Goal: Information Seeking & Learning: Learn about a topic

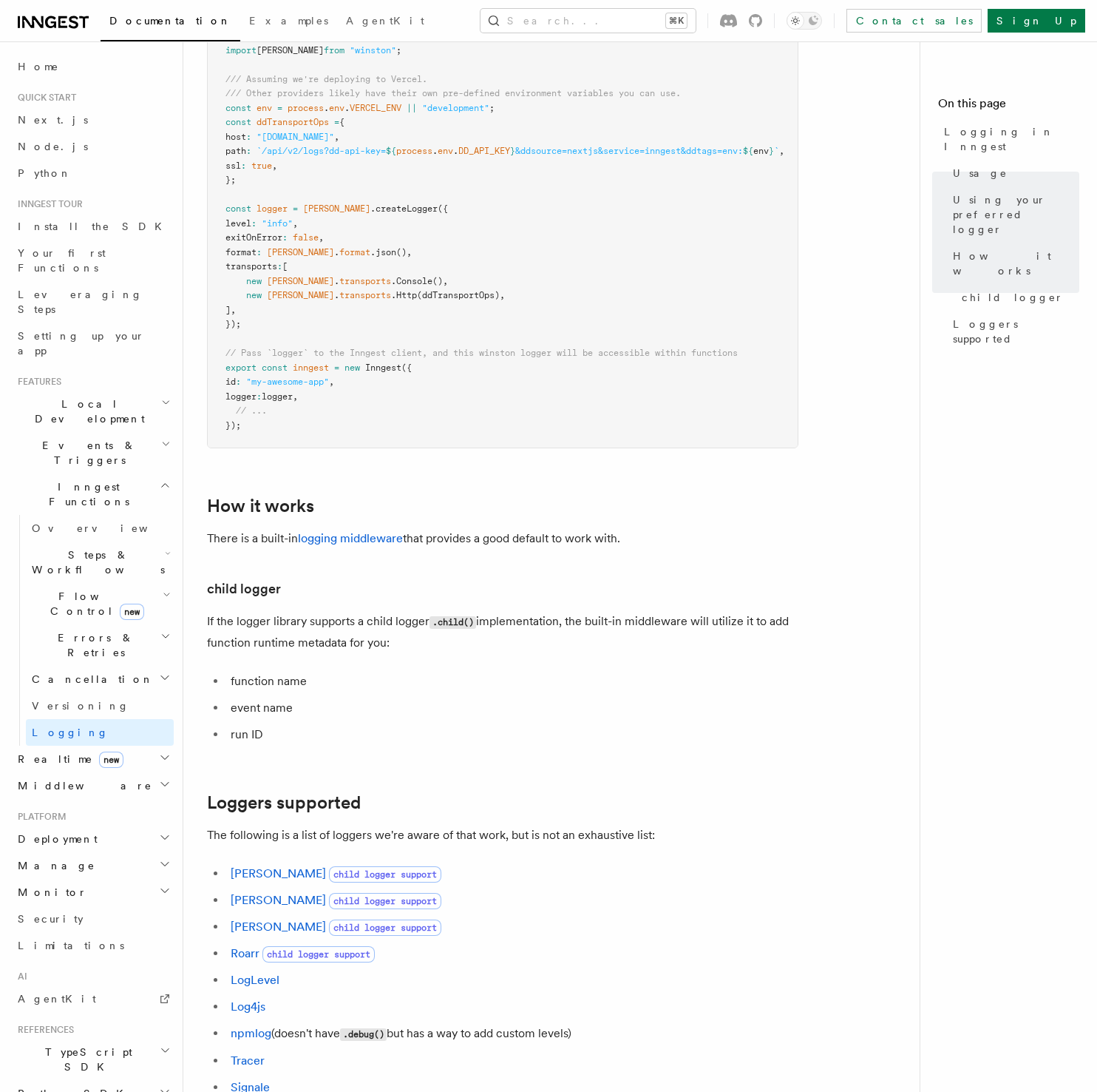
scroll to position [1378, 0]
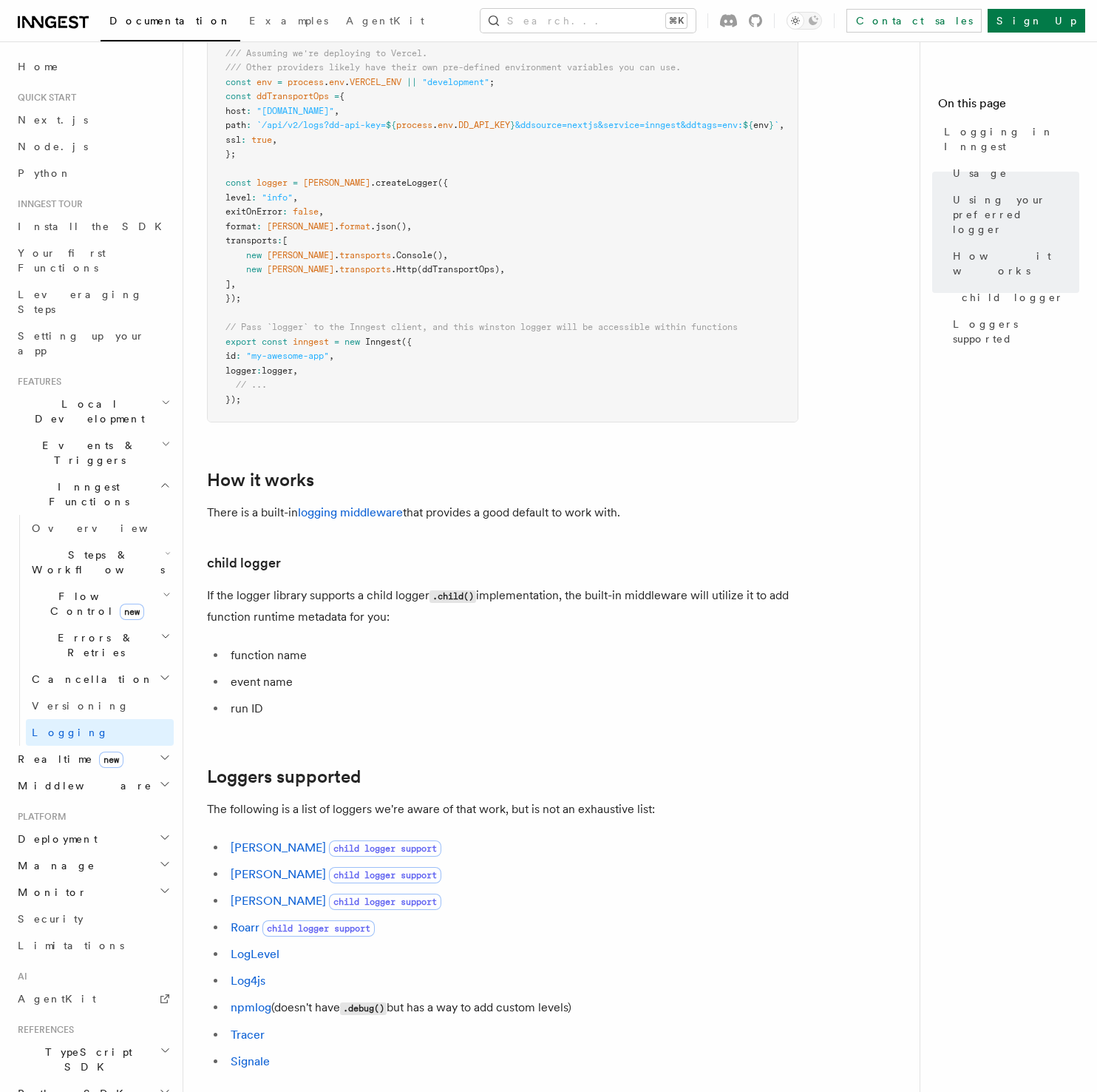
click at [463, 491] on h2 "How it works" at bounding box center [503, 480] width 592 height 21
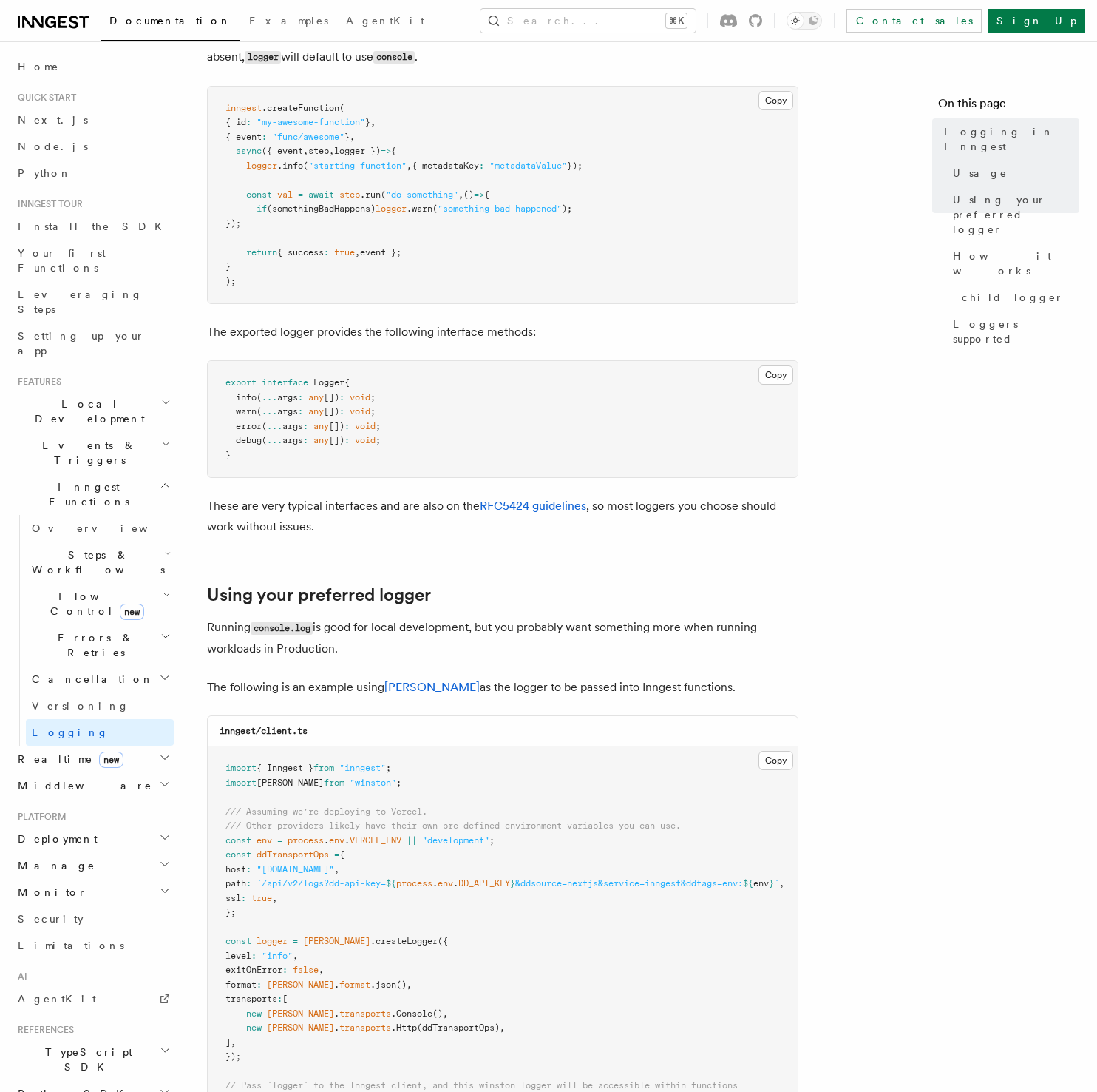
scroll to position [621, 0]
click at [482, 596] on h2 "Using your preferred logger" at bounding box center [503, 593] width 592 height 21
click at [484, 596] on h2 "Using your preferred logger" at bounding box center [503, 593] width 592 height 21
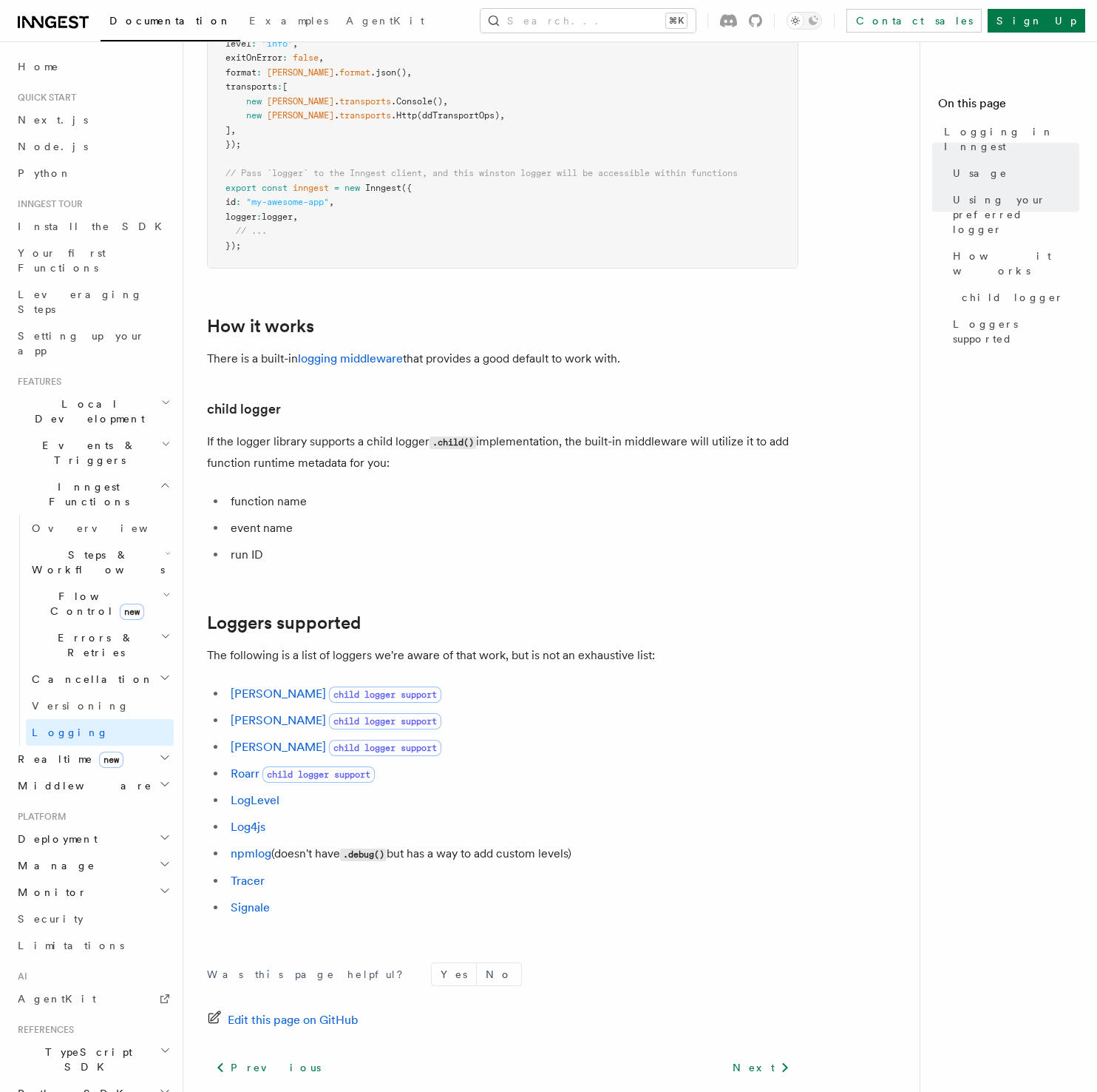
scroll to position [1662, 0]
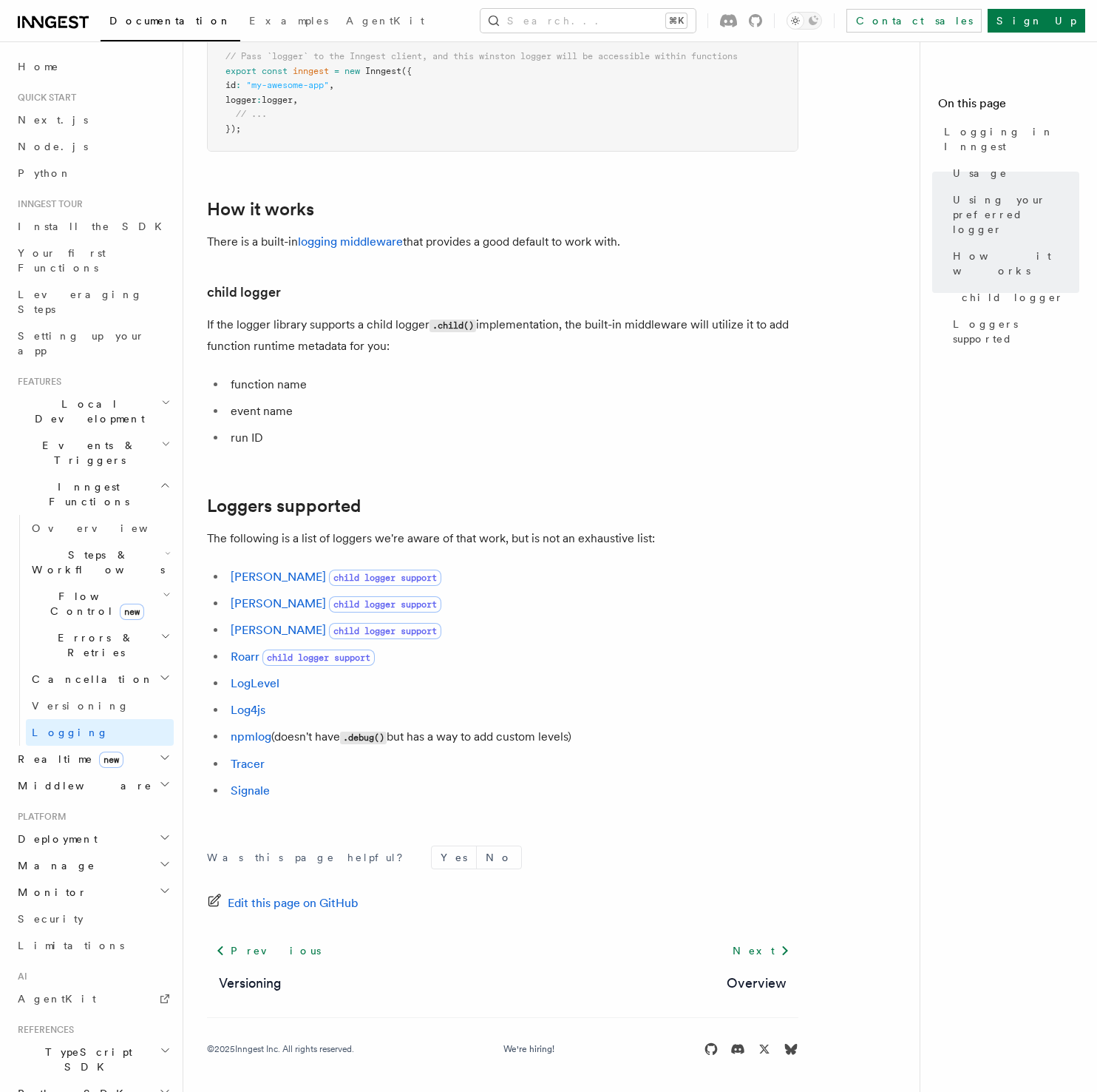
click at [320, 826] on div "Was this page helpful? Yes No Edit this page on GitHub Previous Versioning Next…" at bounding box center [503, 953] width 592 height 276
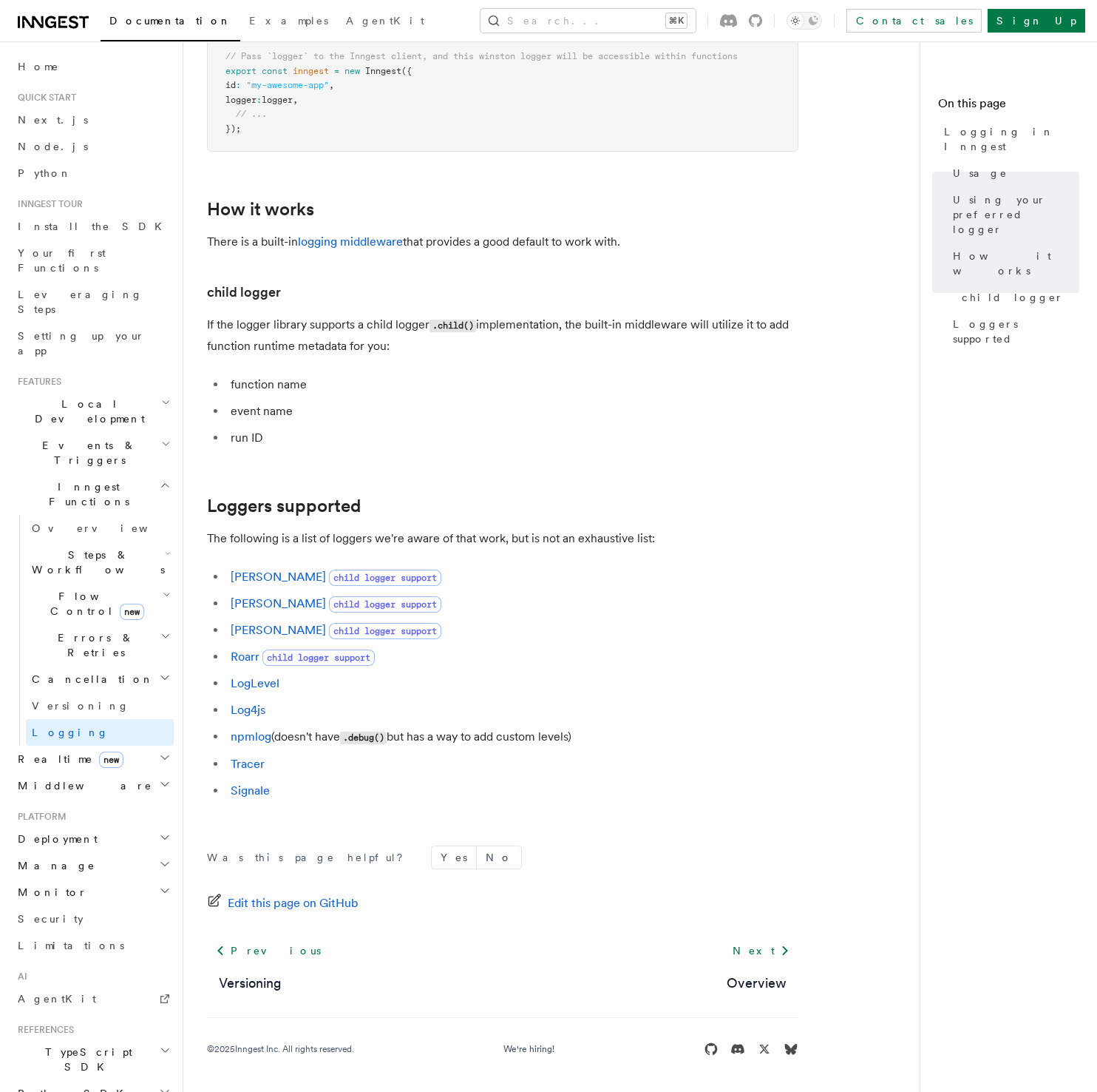
click at [944, 574] on nav "On this page Logging in Inngest Usage Using your preferred logger How it works …" at bounding box center [1008, 567] width 177 height 1050
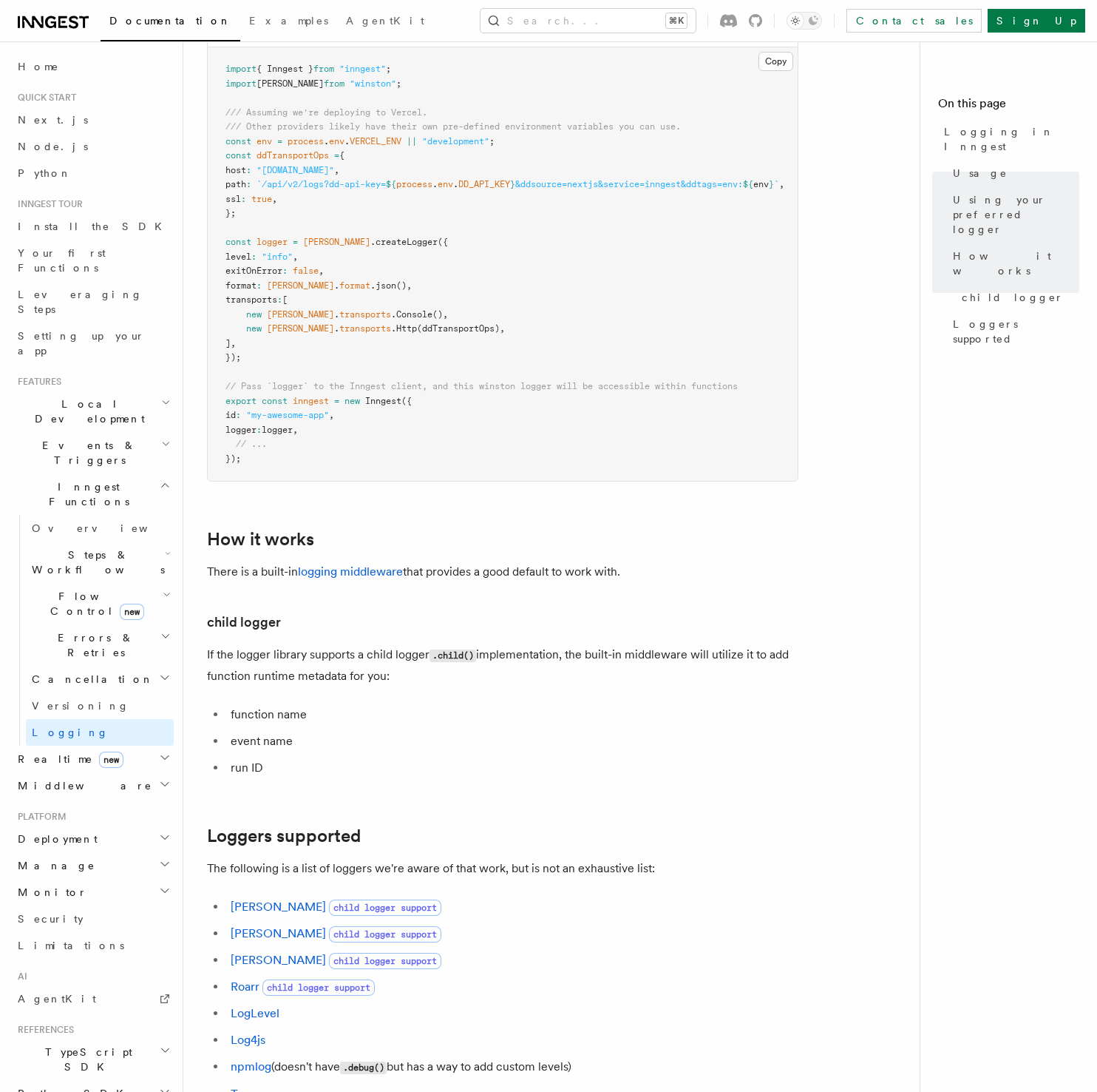
scroll to position [1258, 0]
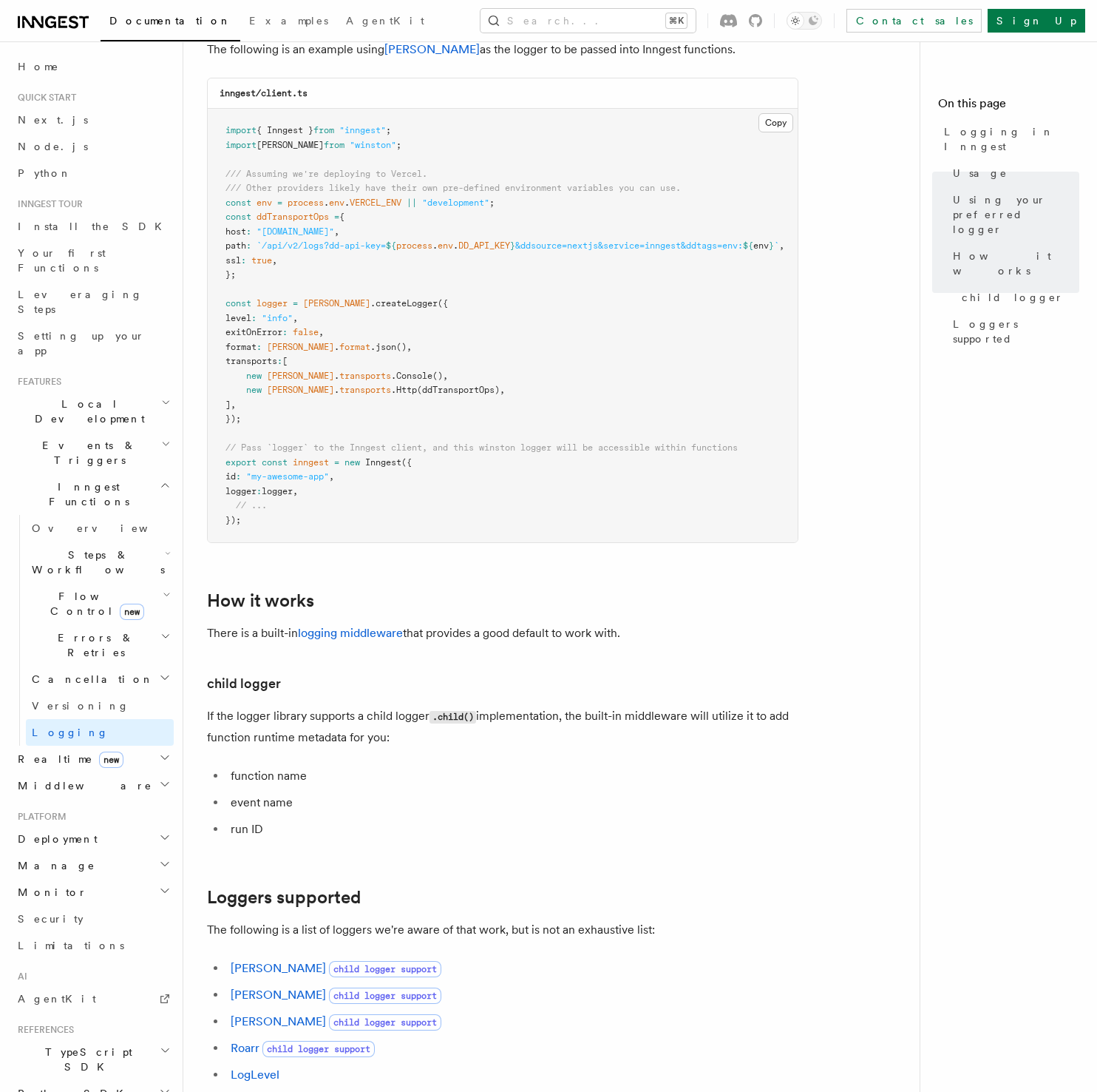
click at [838, 564] on article "Features Inngest Functions Logging in Inngest Log handling can have some caveat…" at bounding box center [558, 145] width 701 height 2676
click at [1006, 132] on span "Logging in Inngest" at bounding box center [1011, 139] width 135 height 30
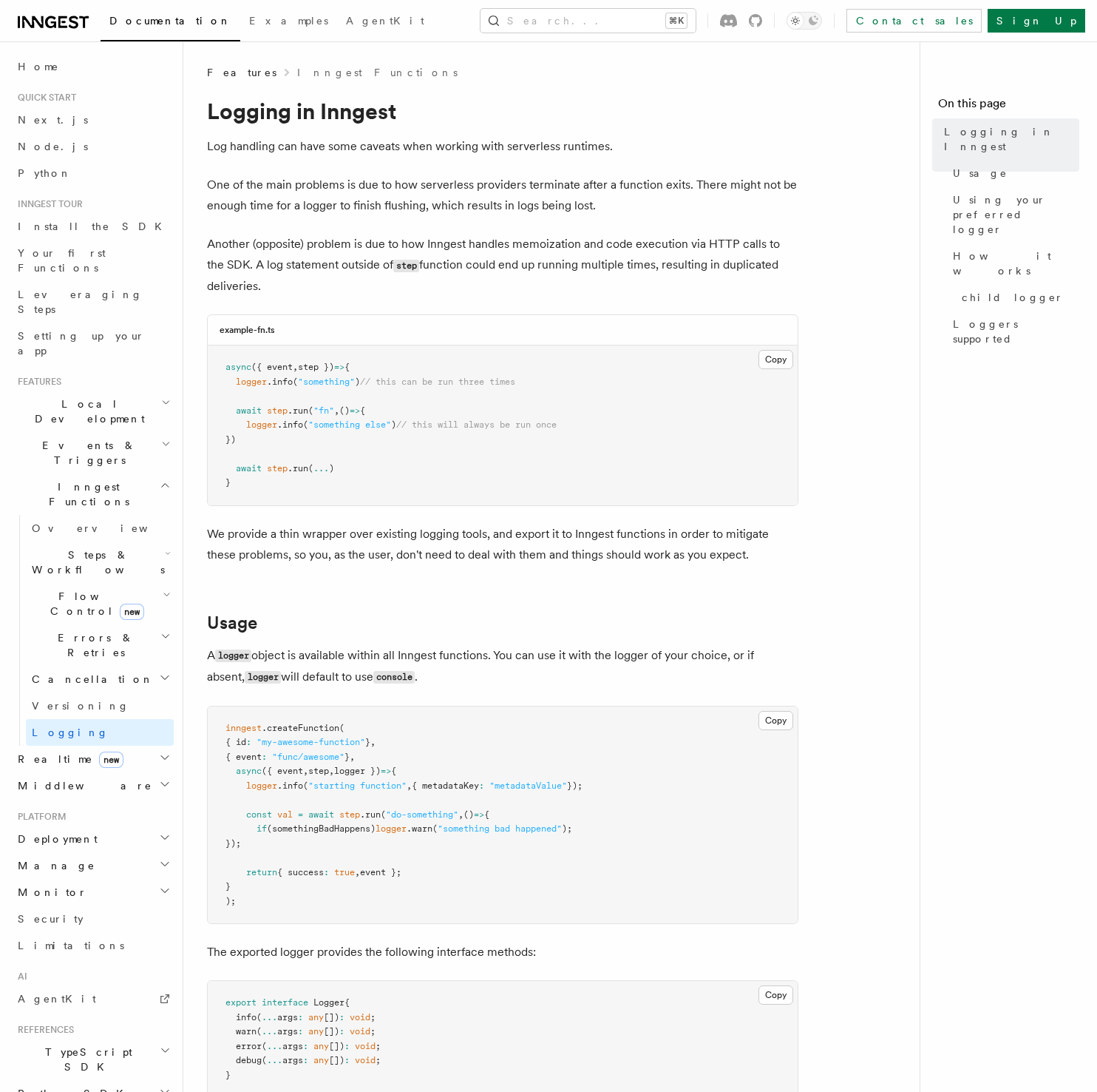
click at [478, 277] on p "Another (opposite) problem is due to how Inngest handles memoization and code e…" at bounding box center [503, 264] width 592 height 62
click at [611, 18] on button "Search... ⌘K" at bounding box center [588, 21] width 215 height 24
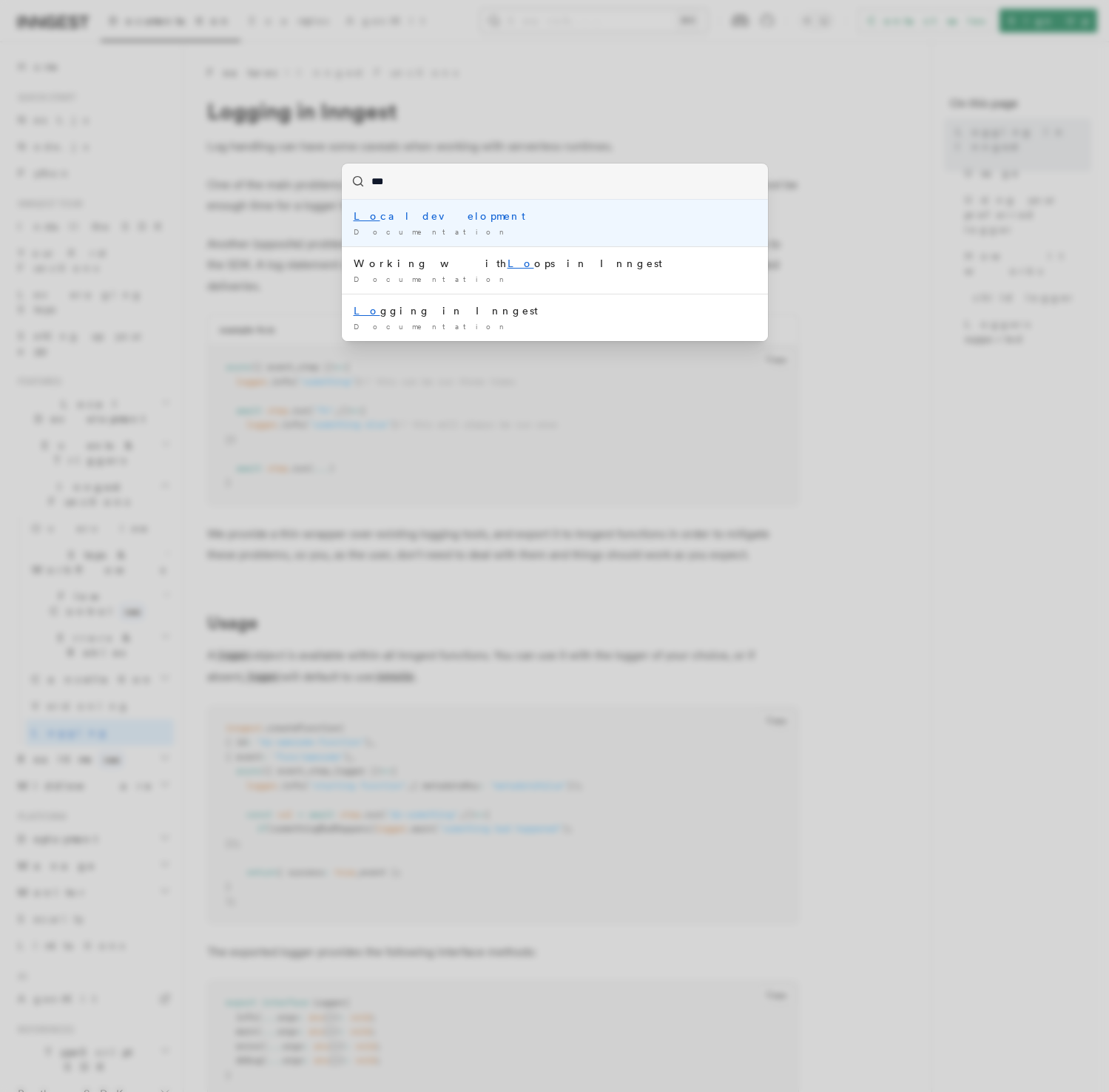
type input "****"
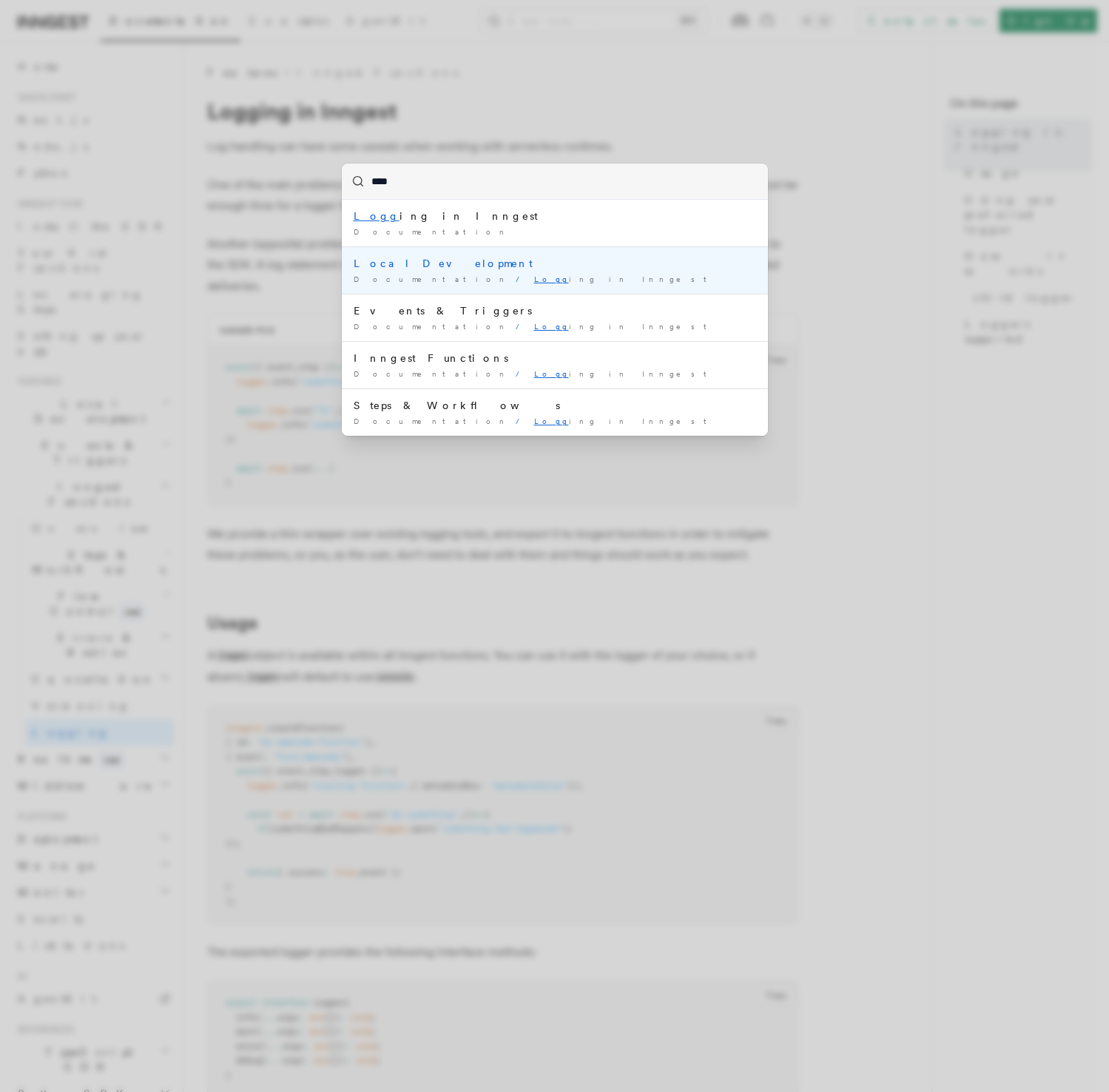
click at [523, 266] on div "Local Development" at bounding box center [554, 263] width 402 height 14
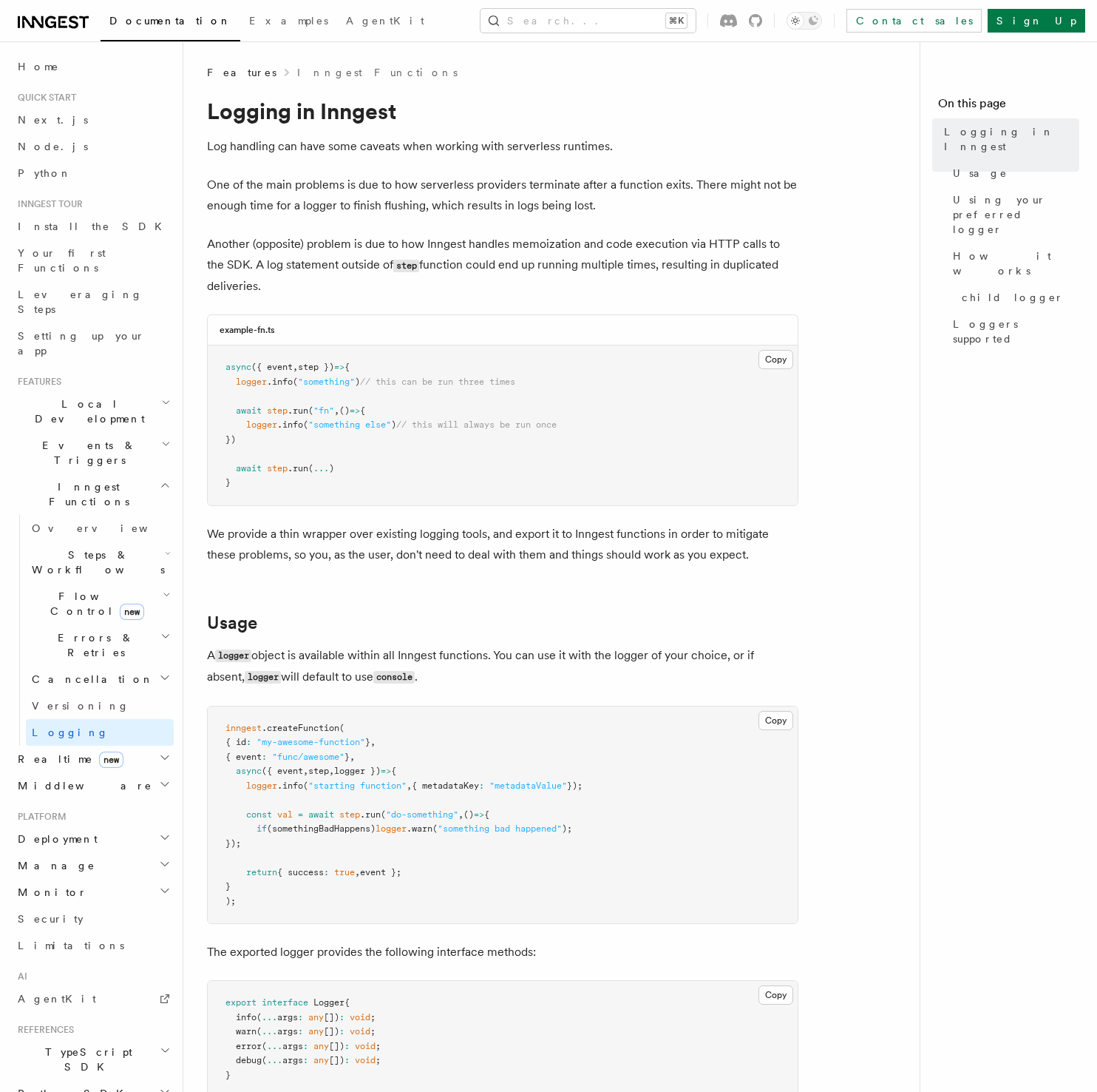
click at [161, 397] on icon "button" at bounding box center [166, 402] width 10 height 12
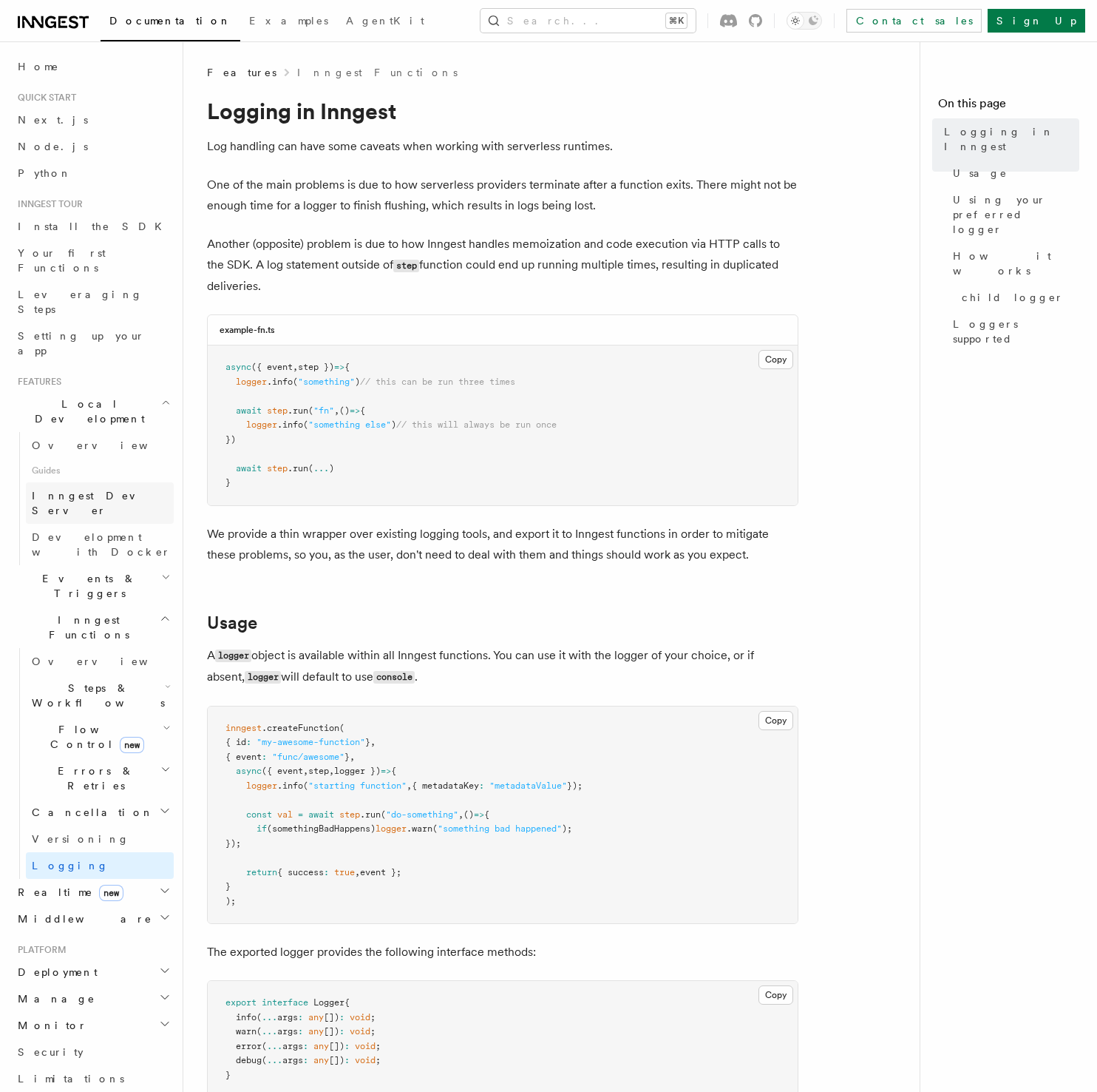
click at [91, 490] on span "Inngest Dev Server" at bounding box center [95, 503] width 127 height 26
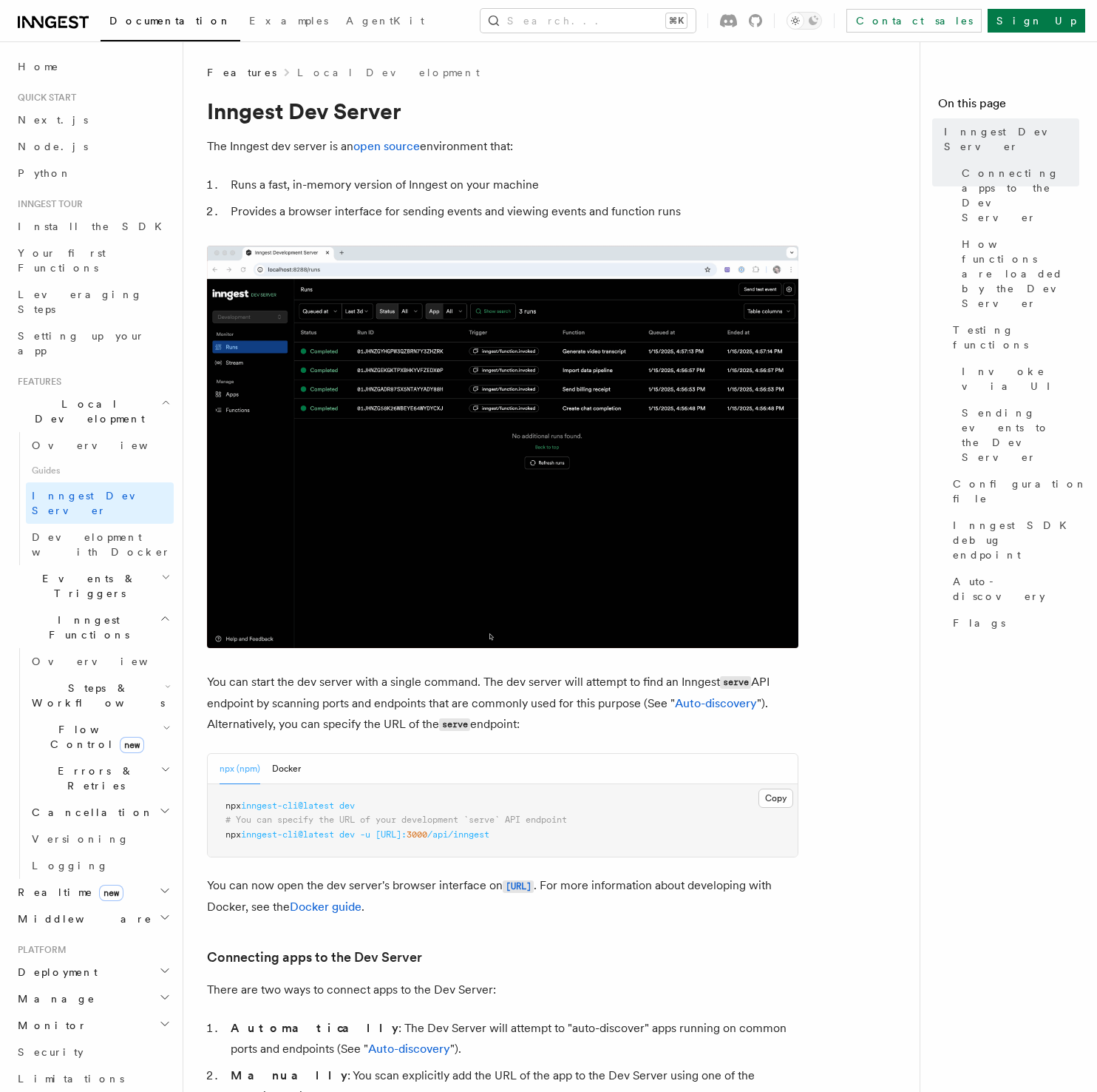
click at [596, 200] on ol "Runs a fast, in-memory version of Inngest on your machine Provides a browser in…" at bounding box center [503, 198] width 592 height 47
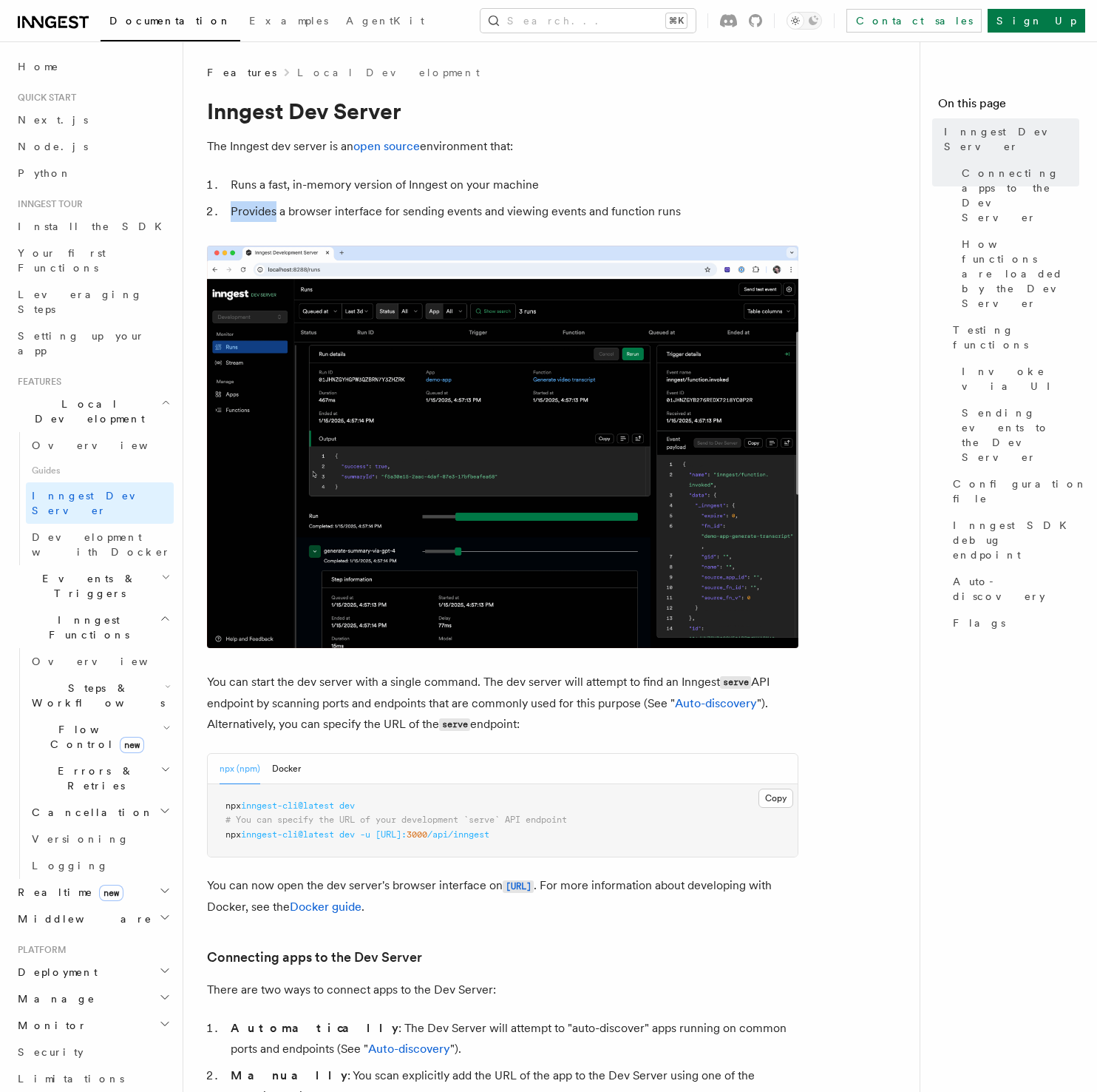
click at [596, 200] on ol "Runs a fast, in-memory version of Inngest on your machine Provides a browser in…" at bounding box center [503, 198] width 592 height 47
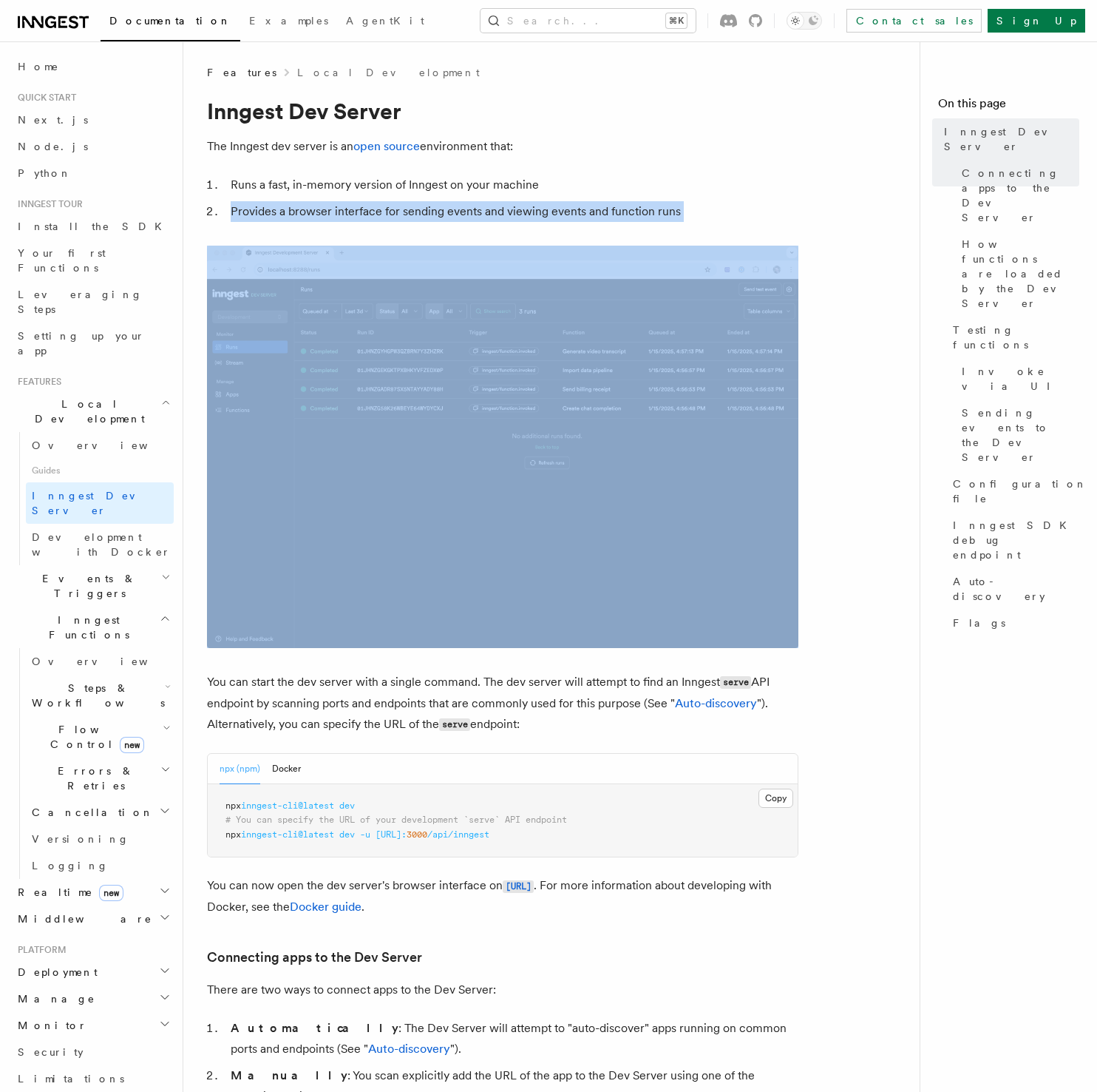
click at [596, 200] on ol "Runs a fast, in-memory version of Inngest on your machine Provides a browser in…" at bounding box center [503, 198] width 592 height 47
click at [663, 208] on li "Provides a browser interface for sending events and viewing events and function…" at bounding box center [512, 211] width 572 height 21
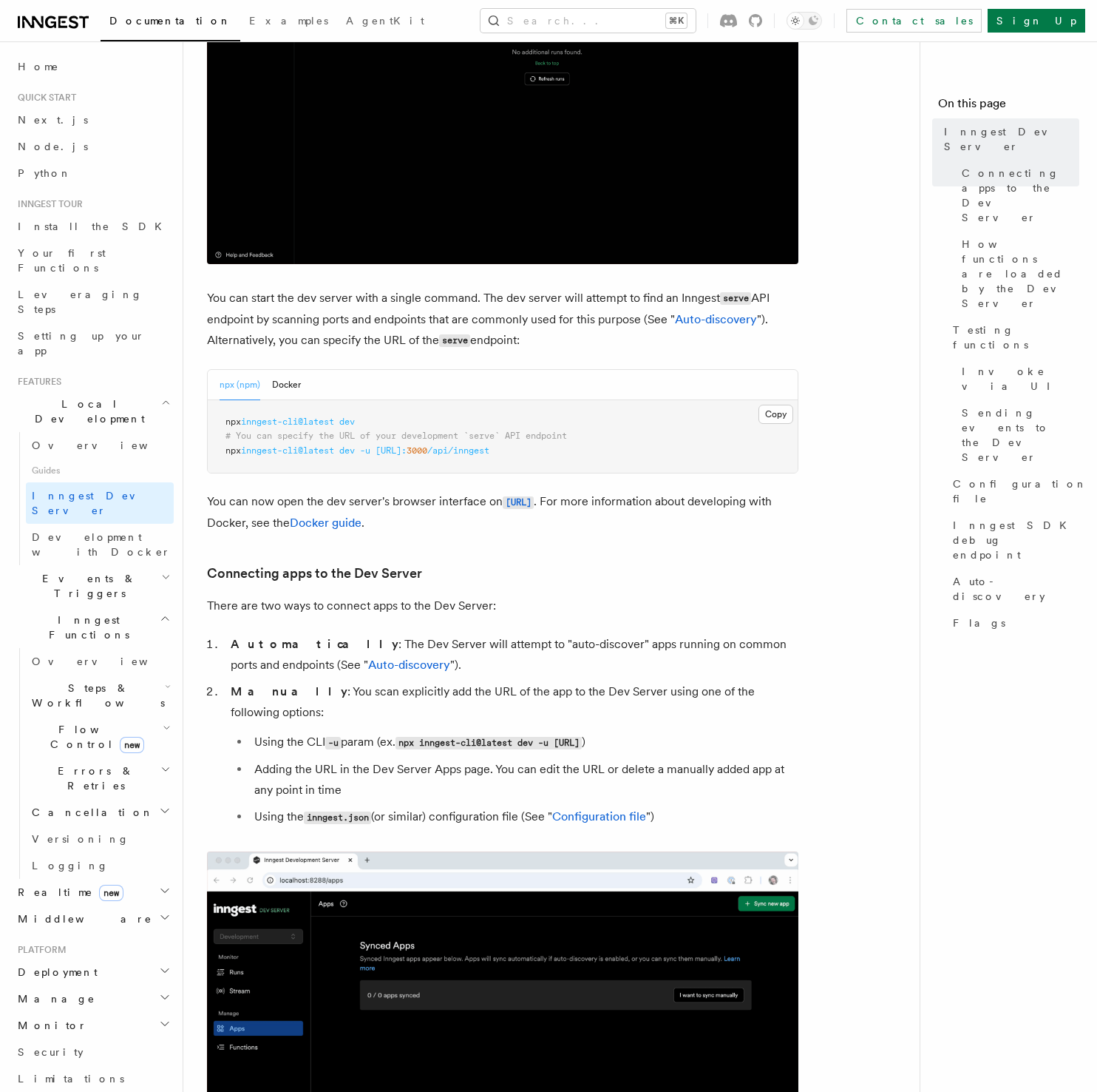
scroll to position [443, 0]
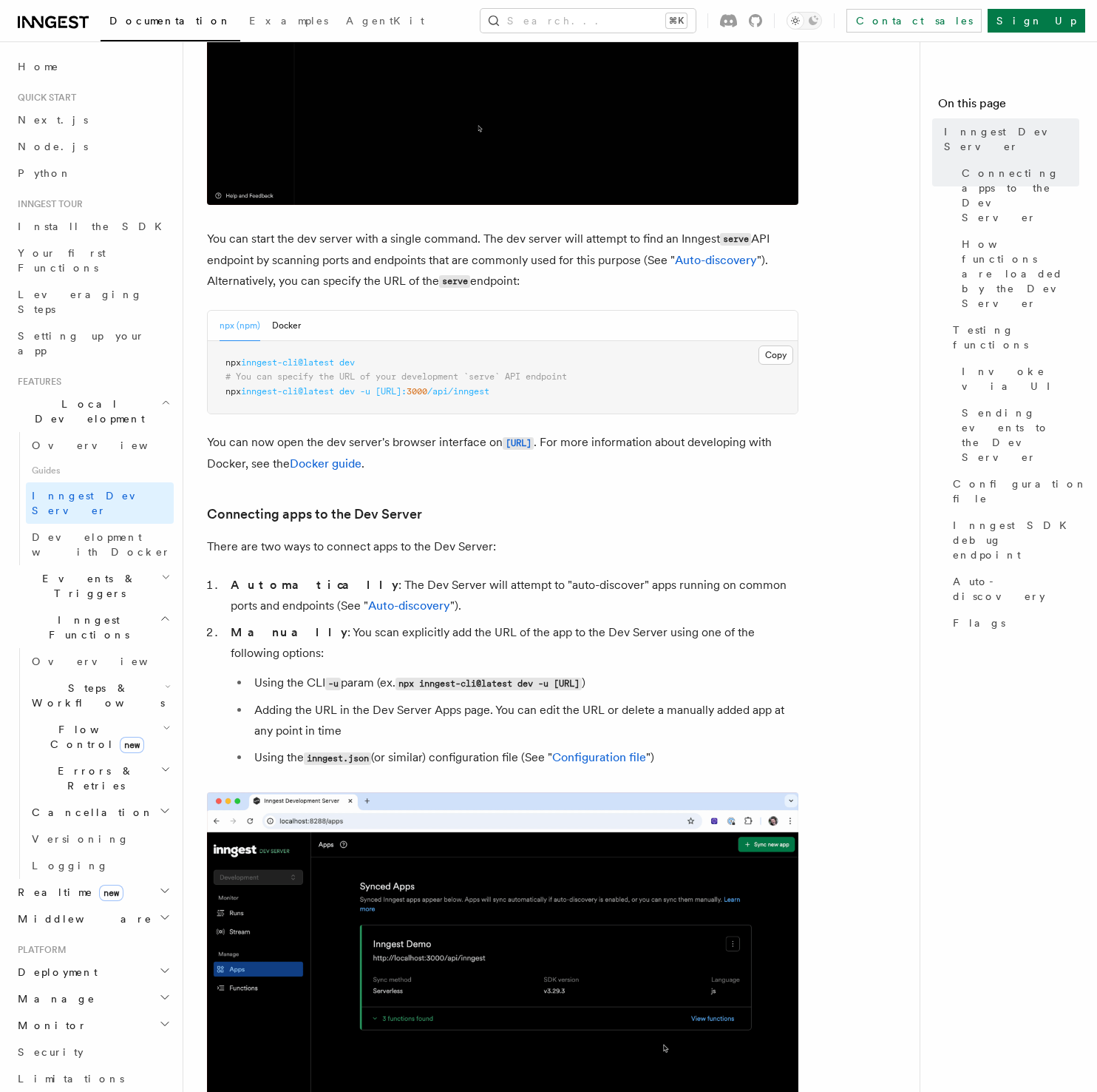
click at [489, 514] on h3 "Connecting apps to the Dev Server" at bounding box center [503, 513] width 592 height 21
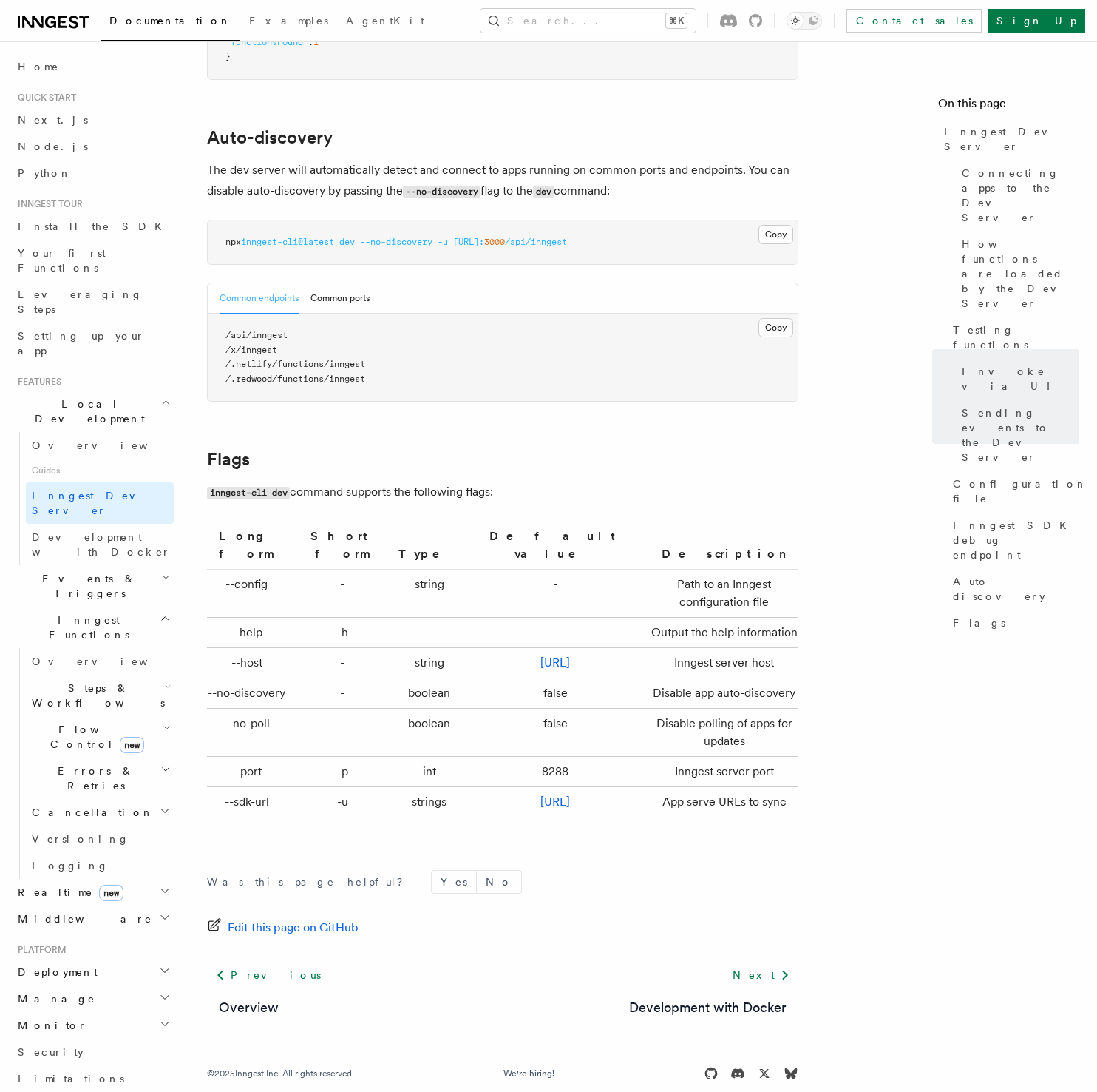
scroll to position [4520, 0]
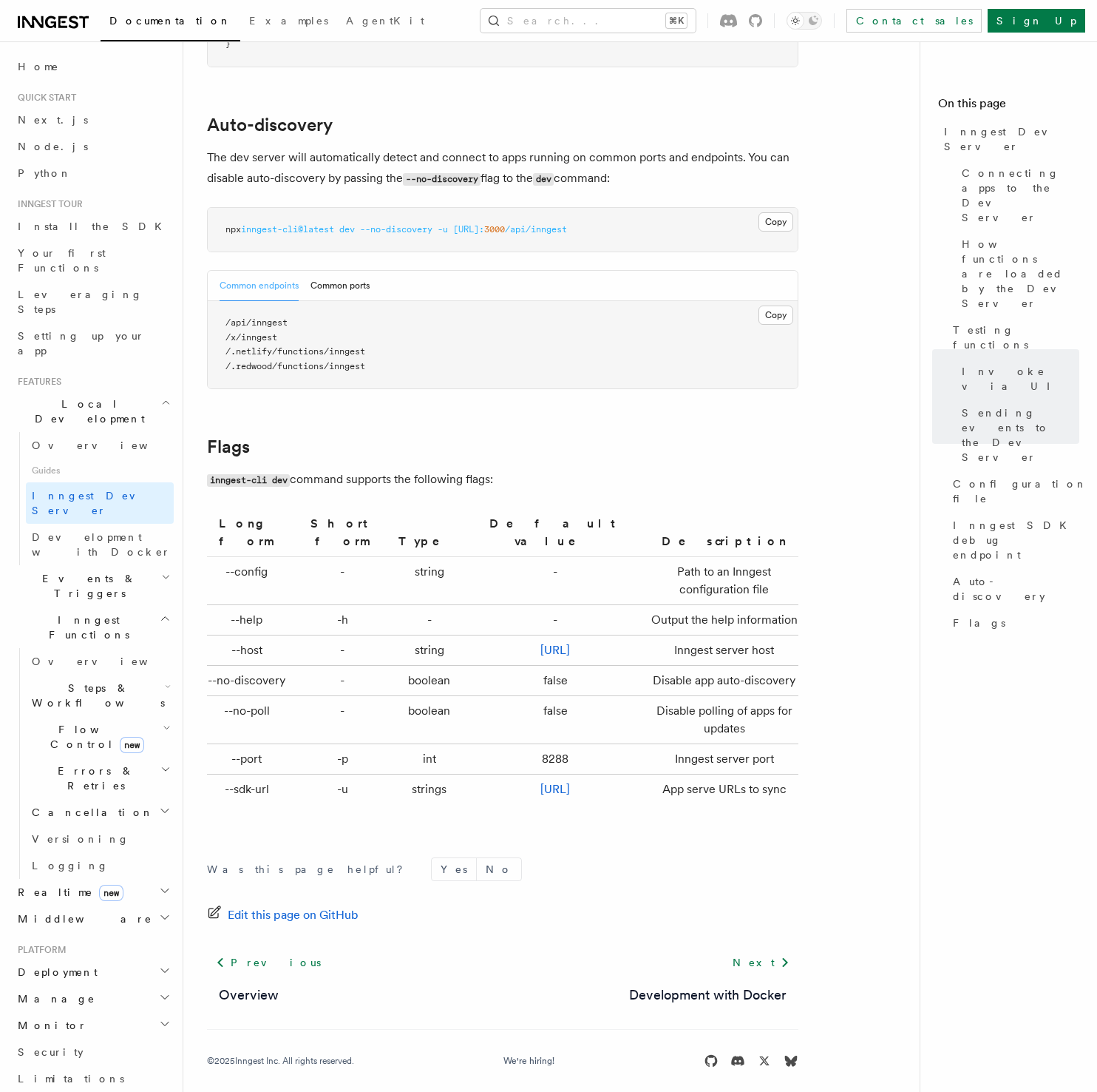
click at [514, 436] on h2 "Flags" at bounding box center [503, 446] width 592 height 21
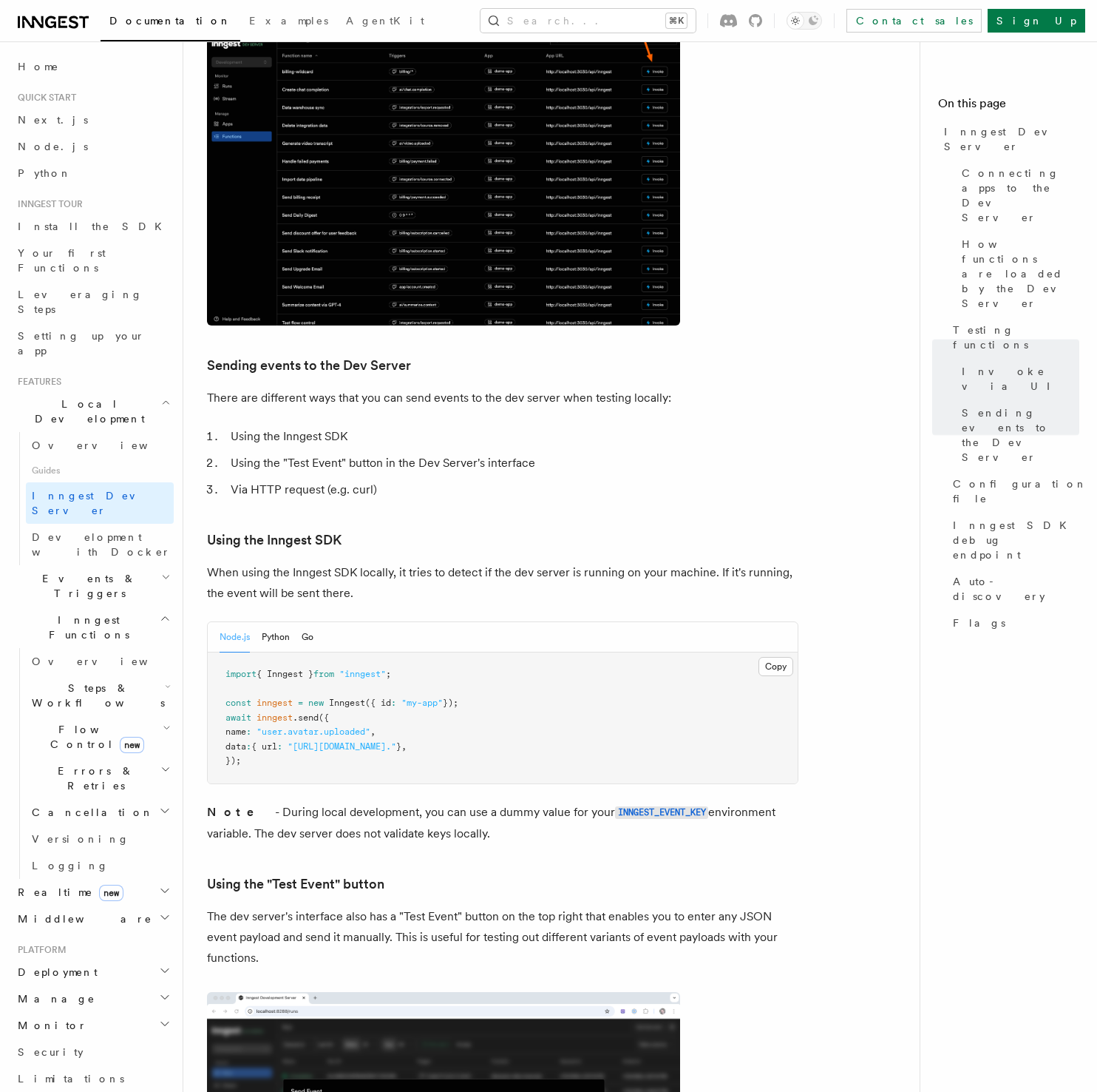
scroll to position [0, 0]
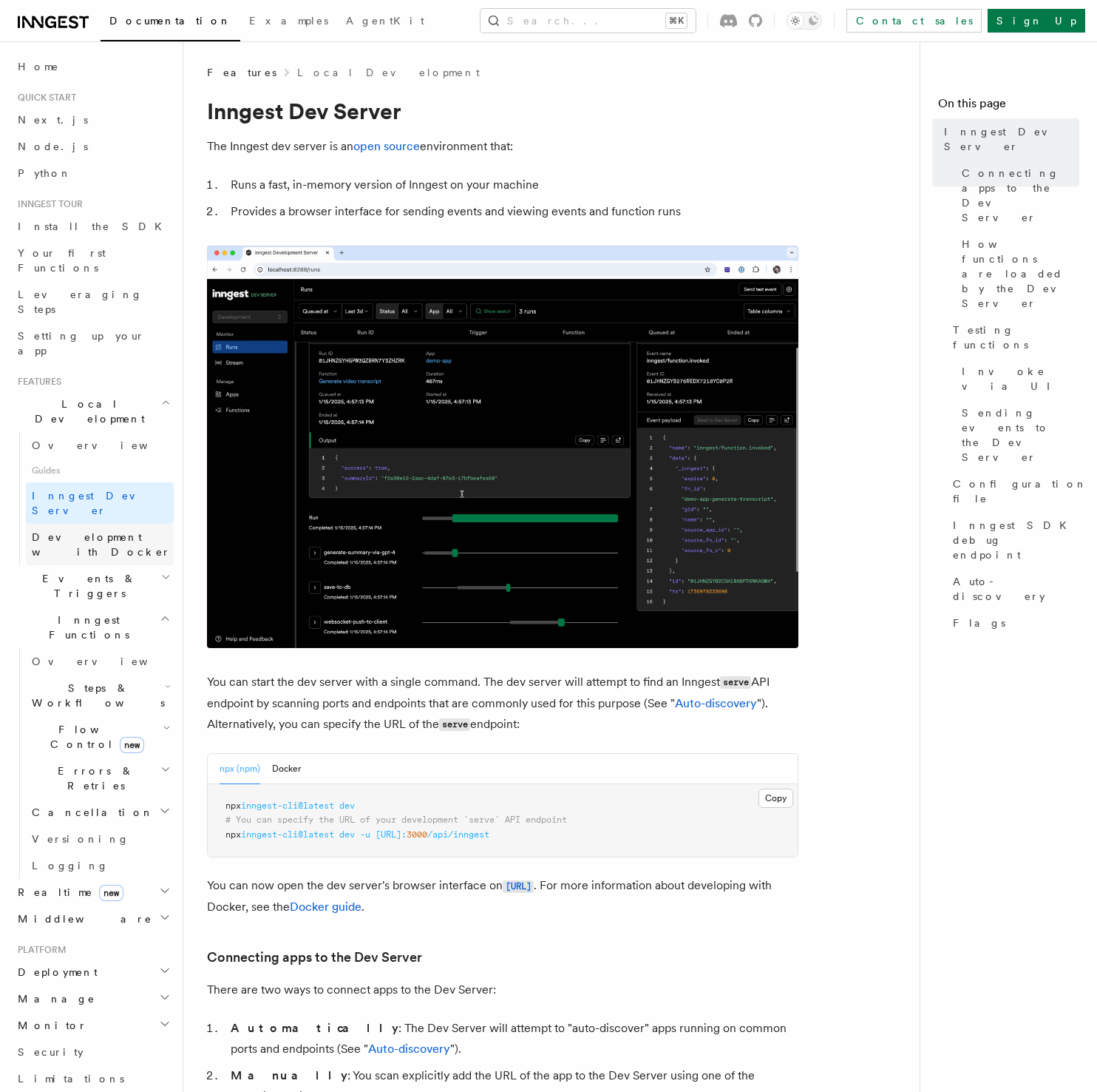
click at [101, 532] on span "Development with Docker" at bounding box center [101, 544] width 139 height 26
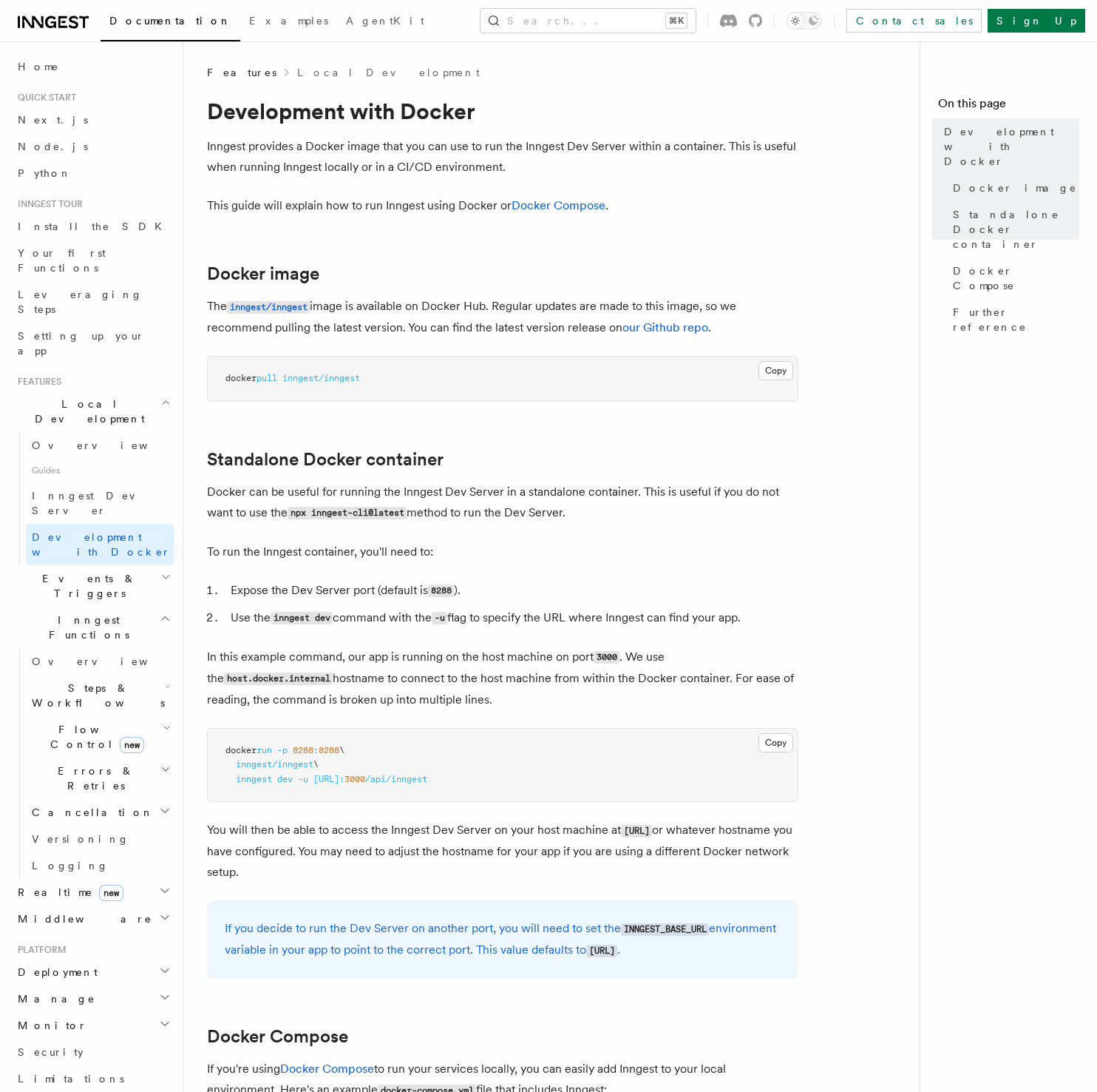
click at [557, 152] on p "Inngest provides a Docker image that you can use to run the Inngest Dev Server …" at bounding box center [503, 157] width 592 height 42
click at [556, 171] on p "Inngest provides a Docker image that you can use to run the Inngest Dev Server …" at bounding box center [503, 157] width 592 height 42
click at [551, 163] on p "Inngest provides a Docker image that you can use to run the Inngest Dev Server …" at bounding box center [503, 157] width 592 height 42
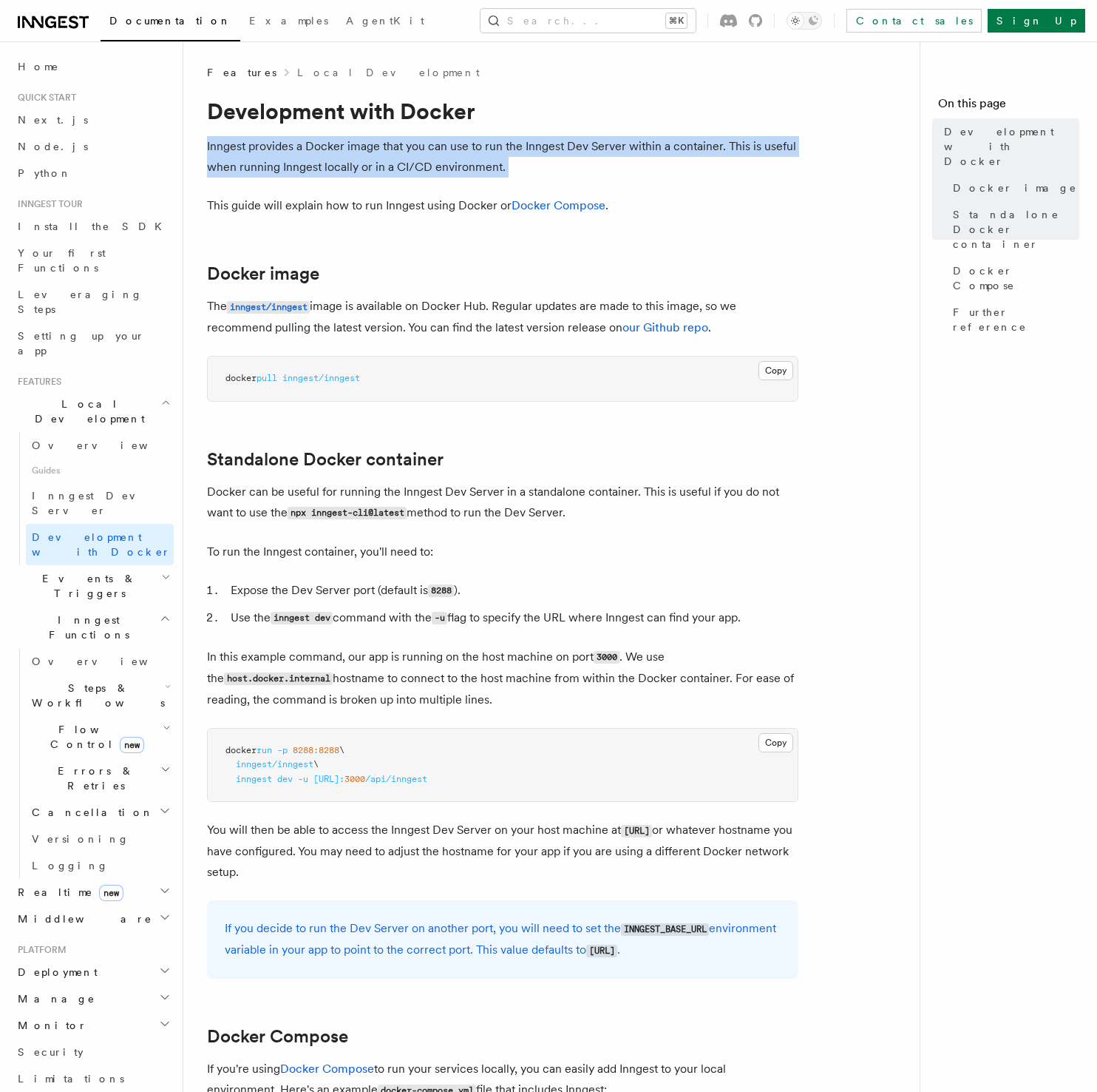
click at [551, 163] on p "Inngest provides a Docker image that you can use to run the Inngest Dev Server …" at bounding box center [503, 157] width 592 height 42
click at [545, 162] on p "Inngest provides a Docker image that you can use to run the Inngest Dev Server …" at bounding box center [503, 157] width 592 height 42
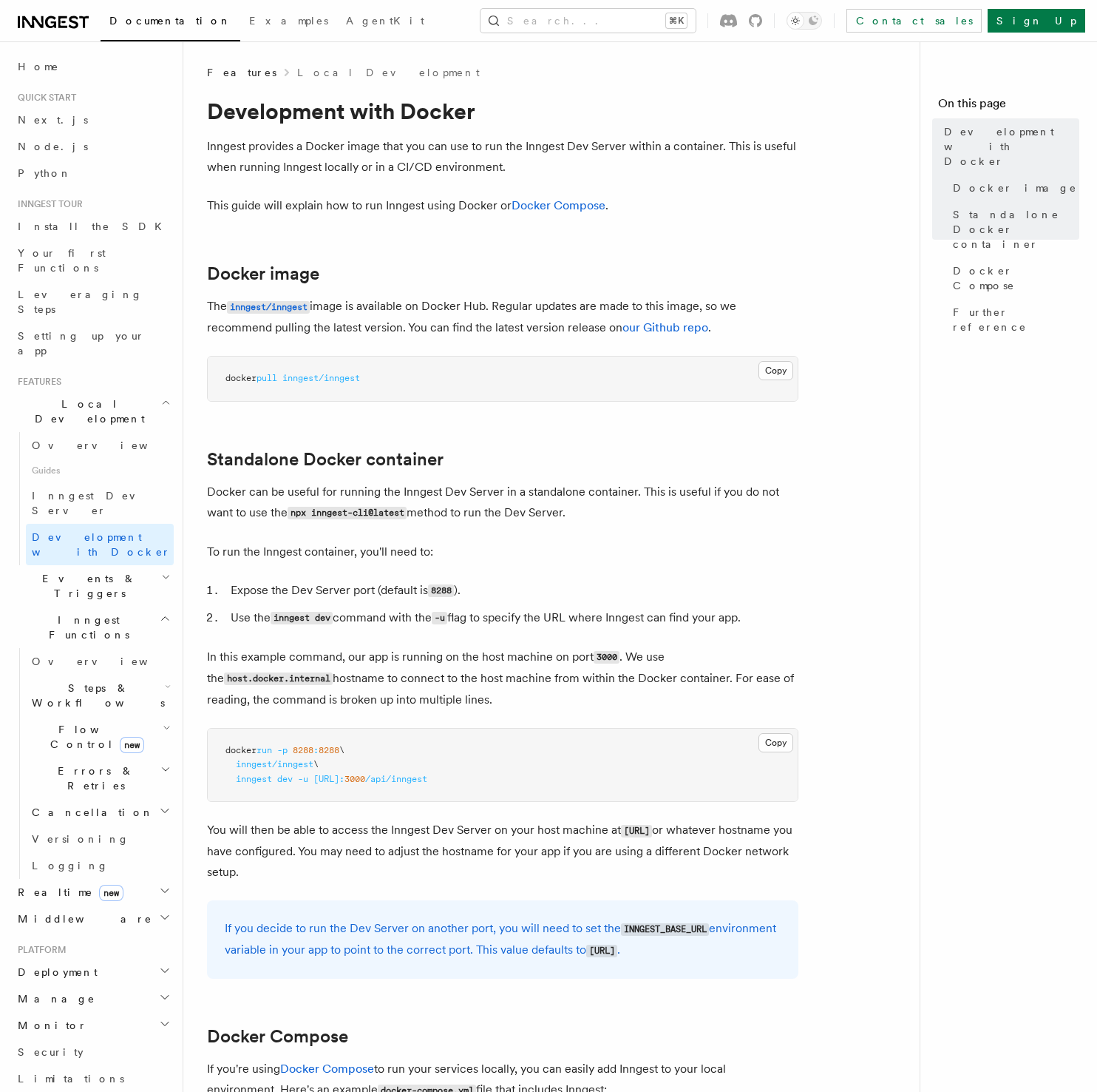
click at [545, 162] on p "Inngest provides a Docker image that you can use to run the Inngest Dev Server …" at bounding box center [503, 157] width 592 height 42
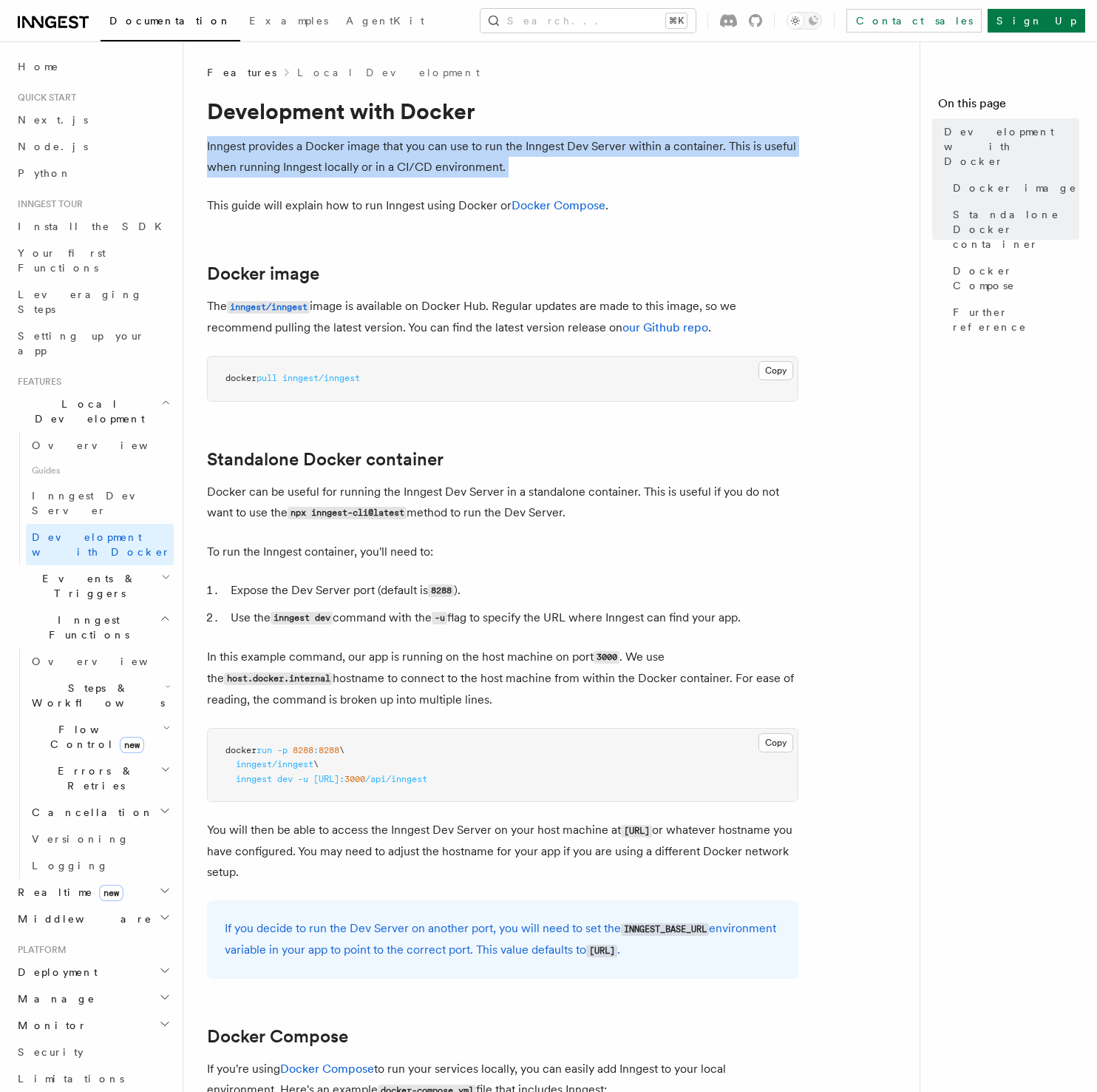
click at [545, 162] on p "Inngest provides a Docker image that you can use to run the Inngest Dev Server …" at bounding box center [503, 157] width 592 height 42
click at [516, 161] on p "Inngest provides a Docker image that you can use to run the Inngest Dev Server …" at bounding box center [503, 157] width 592 height 42
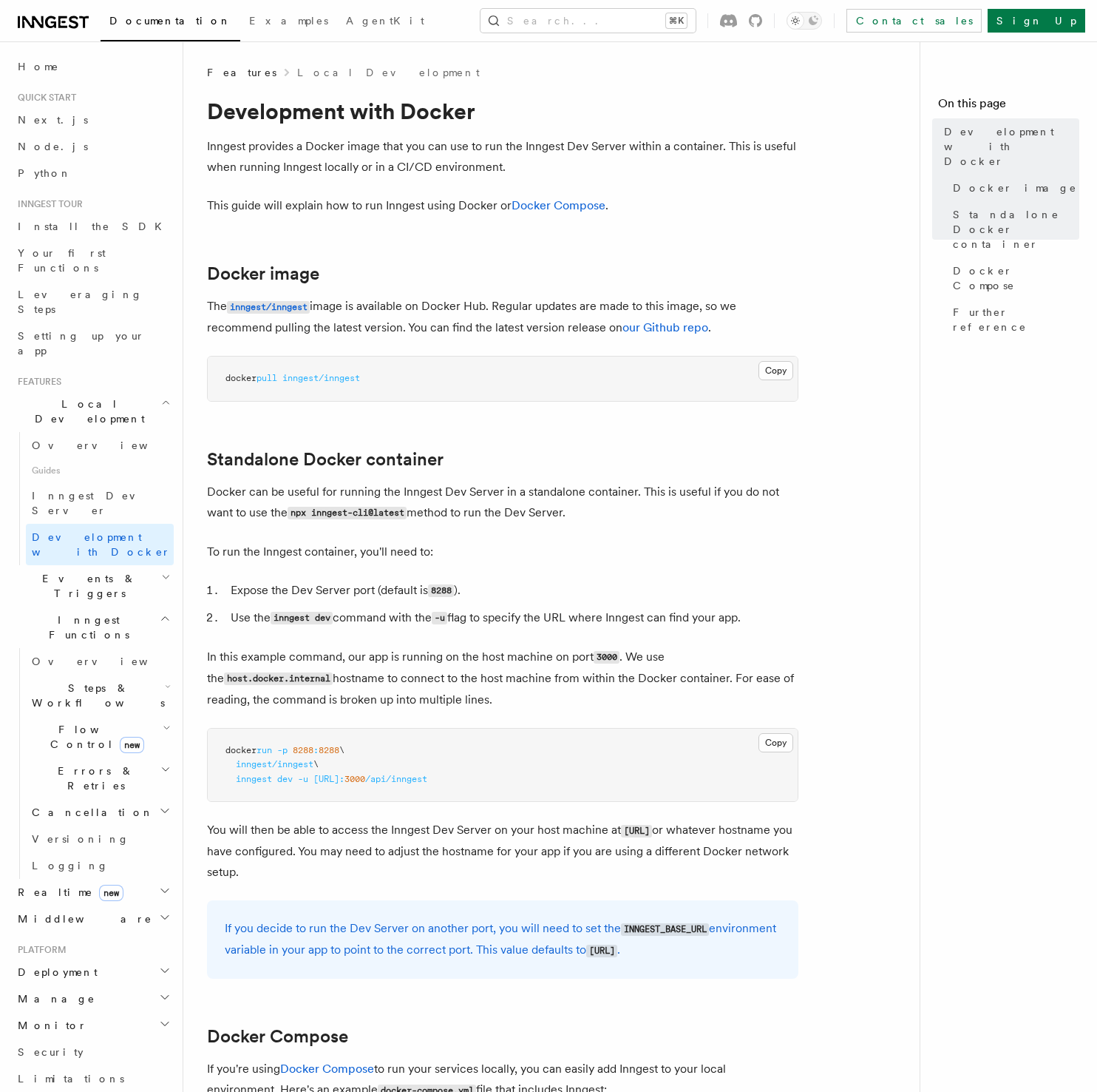
click at [797, 334] on p "The inngest/inngest image is available on Docker Hub. Regular updates are made …" at bounding box center [503, 317] width 592 height 43
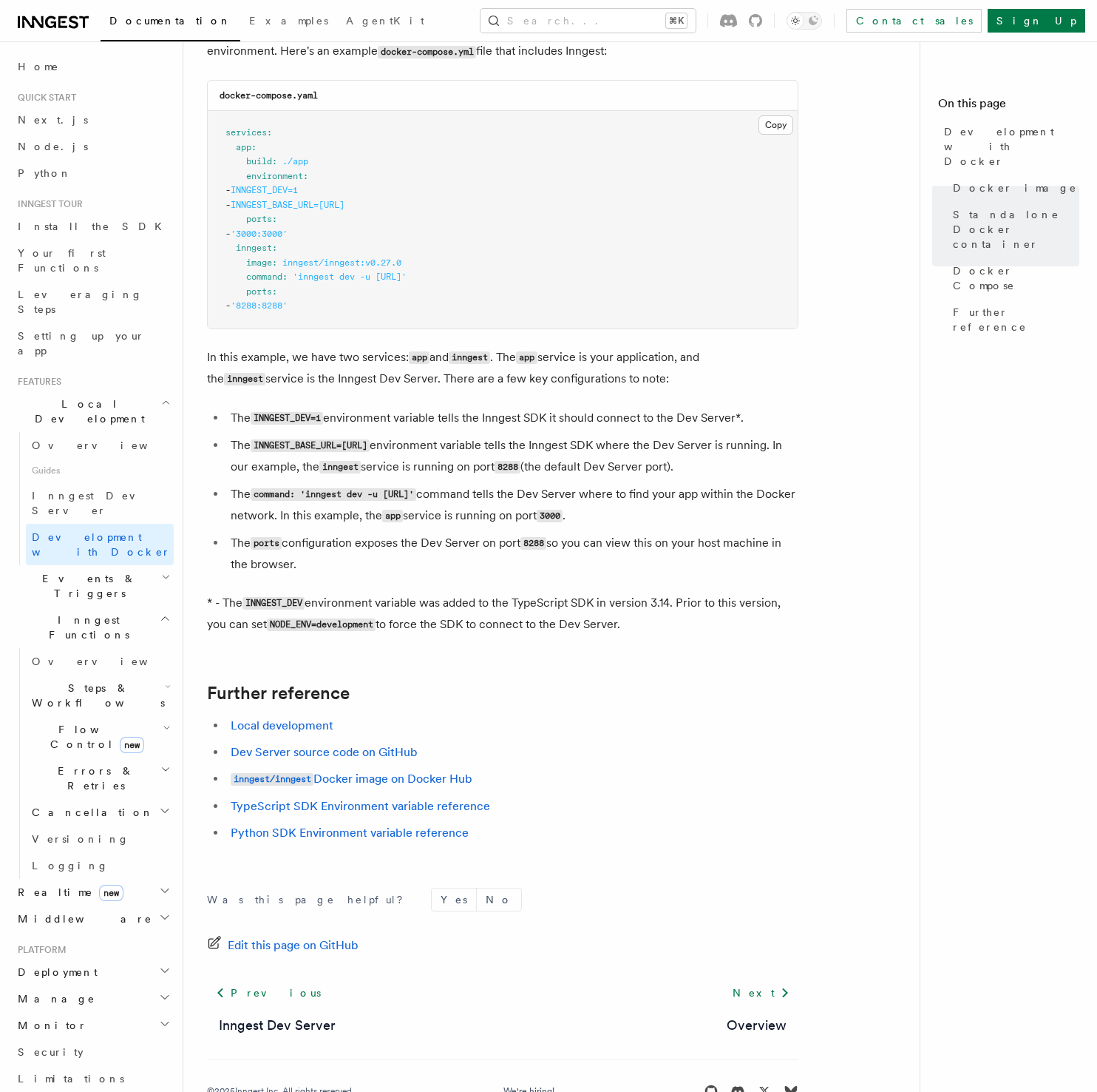
scroll to position [1044, 0]
